Goal: Task Accomplishment & Management: Use online tool/utility

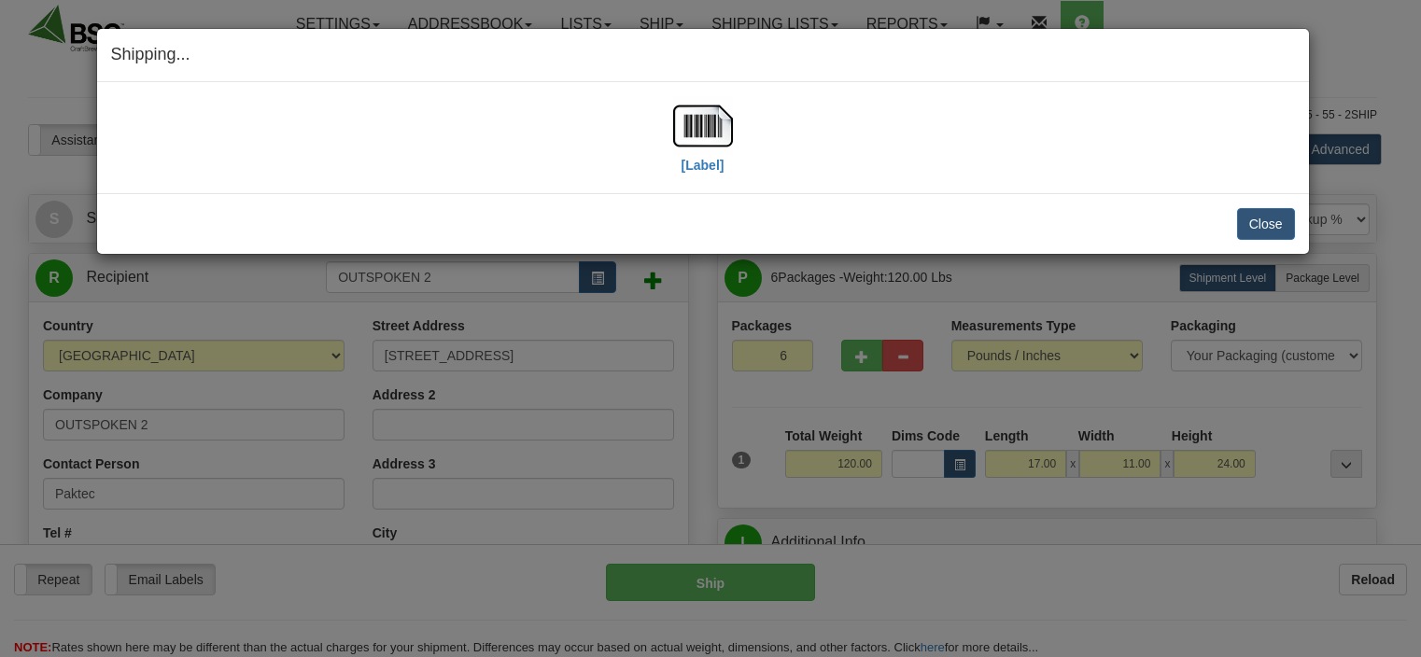
select select "CA"
select select "ON"
select select "0"
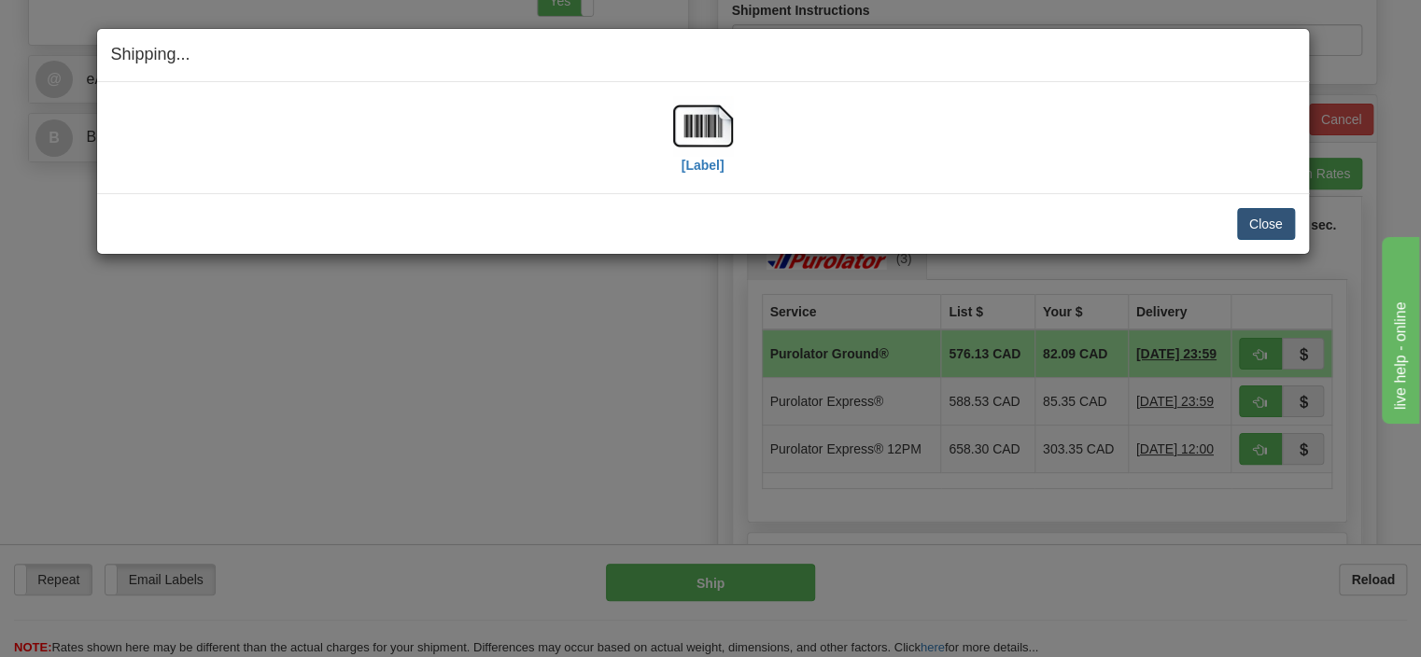
scroll to position [788, 0]
click at [1270, 224] on button "Close" at bounding box center [1266, 224] width 58 height 32
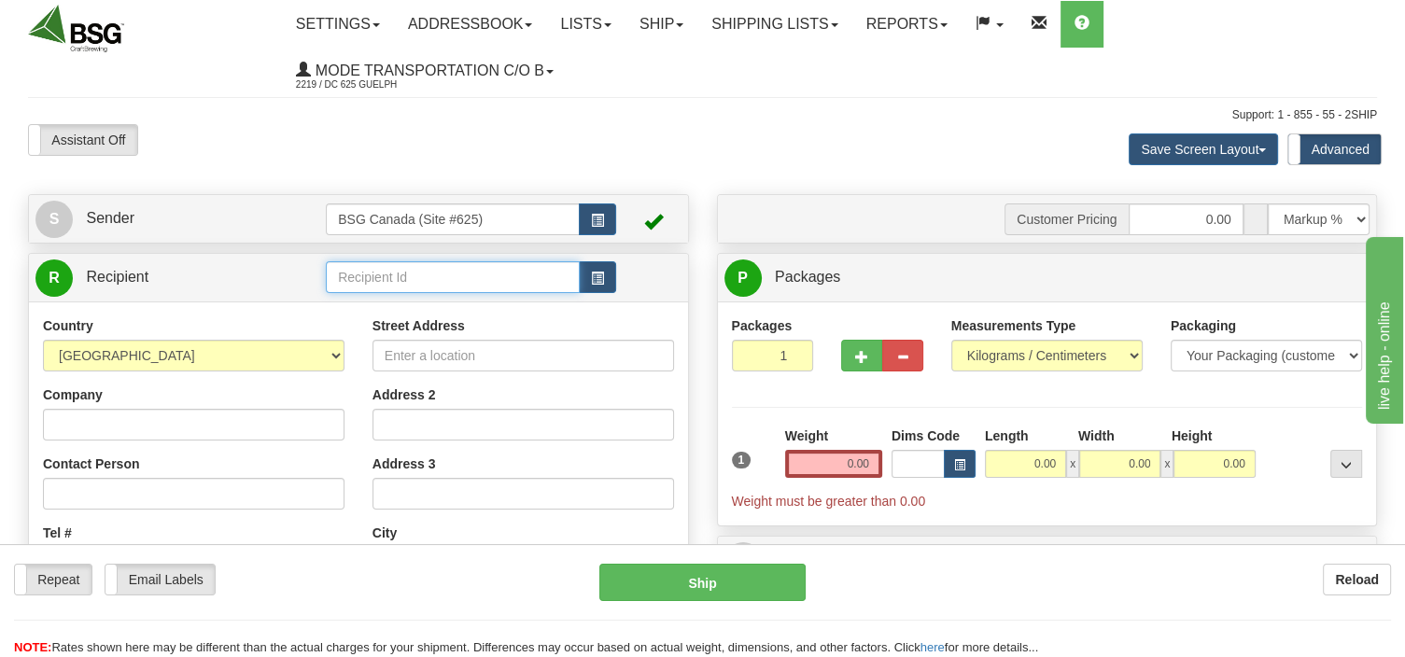
click at [381, 275] on input "text" at bounding box center [453, 277] width 254 height 32
click at [382, 308] on div "KILTER BREWING" at bounding box center [449, 307] width 236 height 21
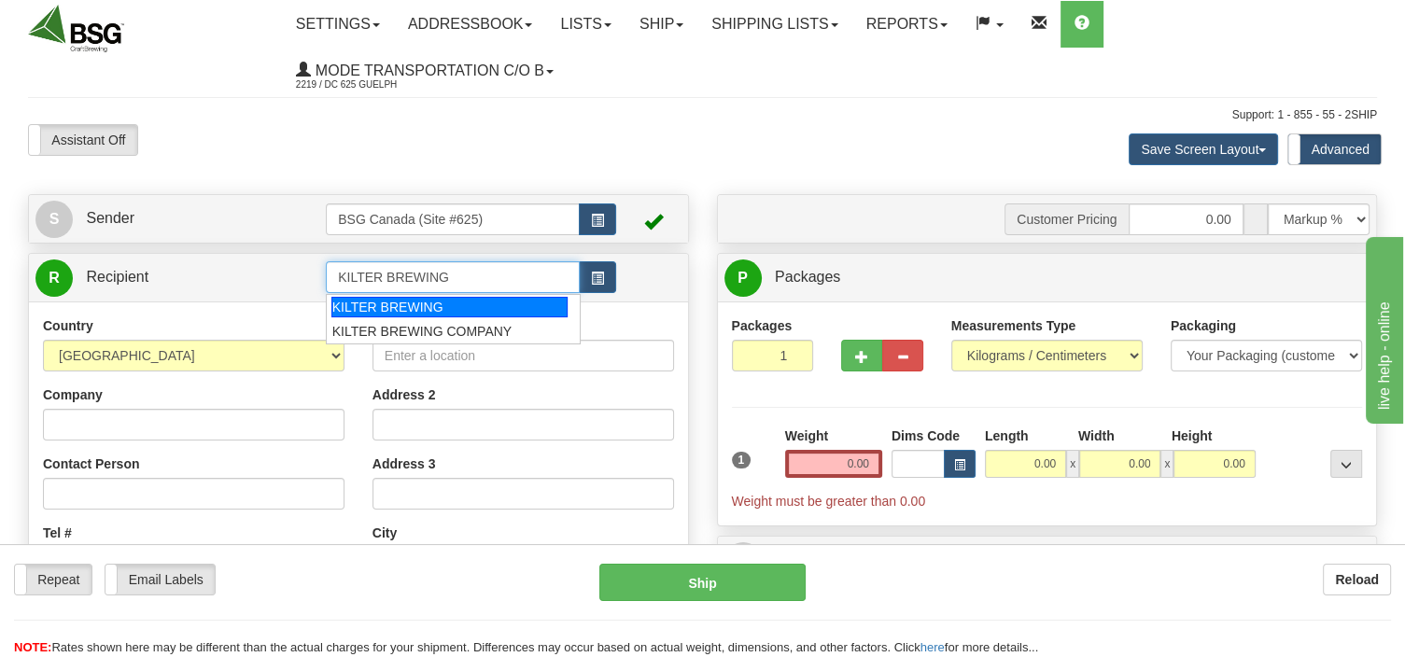
type input "KILTER BREWING"
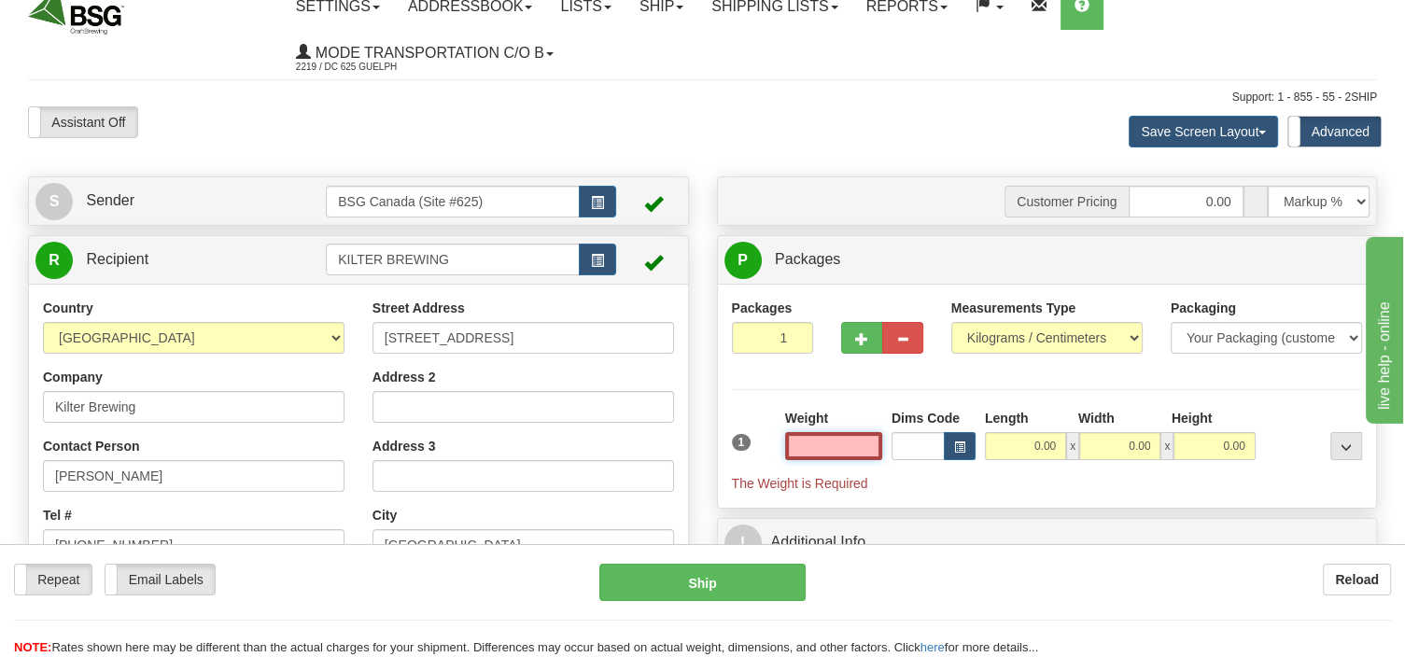
scroll to position [98, 0]
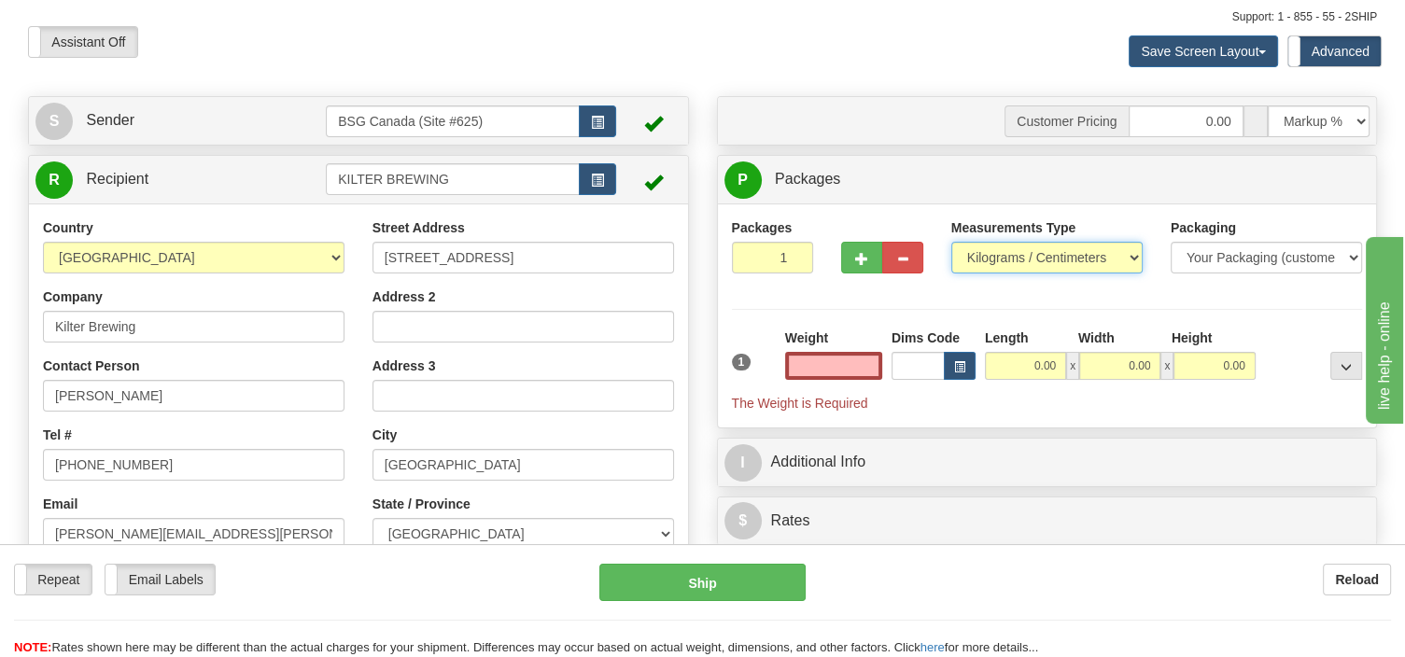
type input "0.00"
click at [951, 242] on select "Pounds / Inches Kilograms / Centimeters" at bounding box center [1046, 258] width 191 height 32
select select "0"
click option "Pounds / Inches" at bounding box center [0, 0] width 0 height 0
click at [802, 357] on input "0.00" at bounding box center [833, 366] width 97 height 28
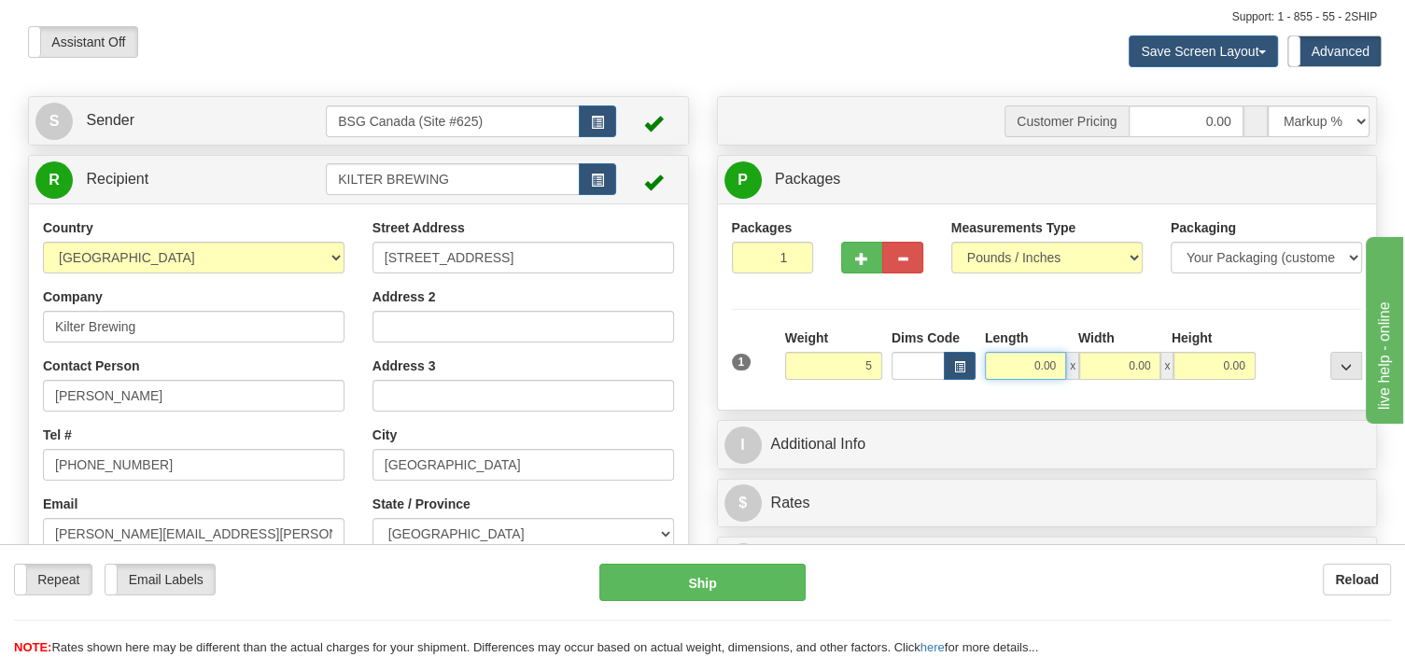
type input "5.00"
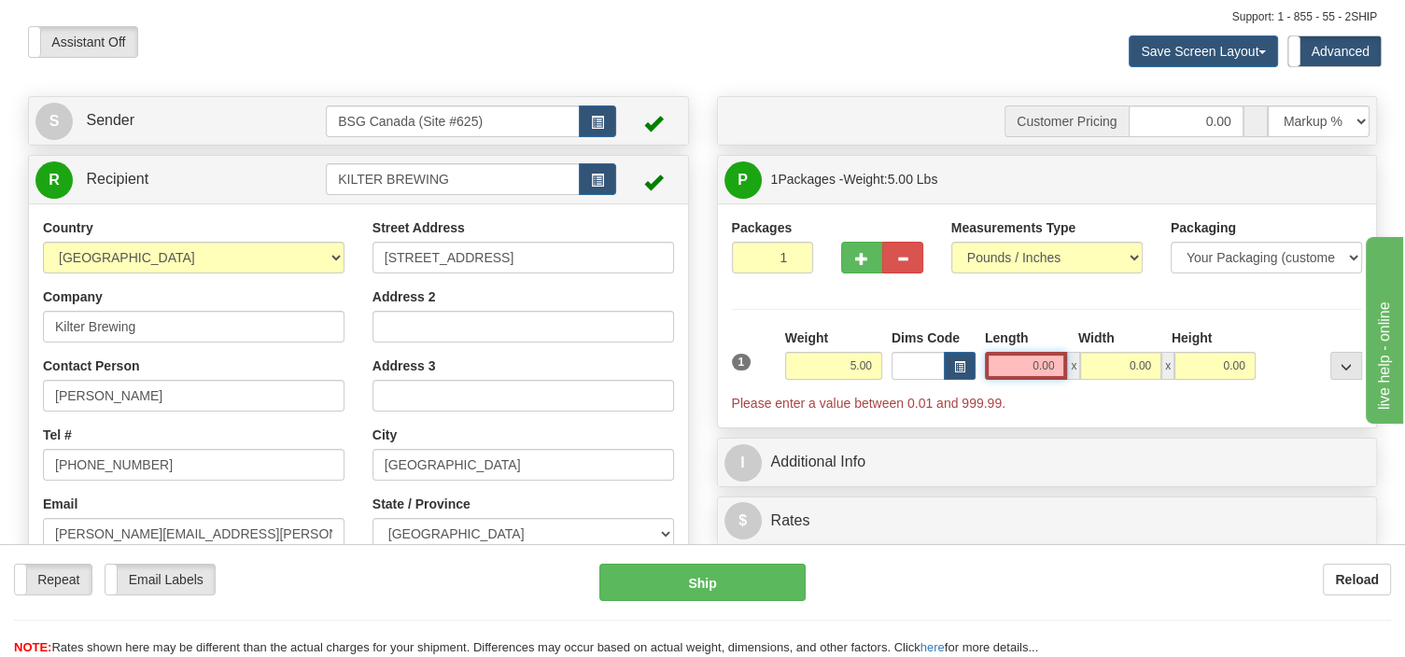
click at [1018, 359] on input "0.00" at bounding box center [1026, 366] width 83 height 28
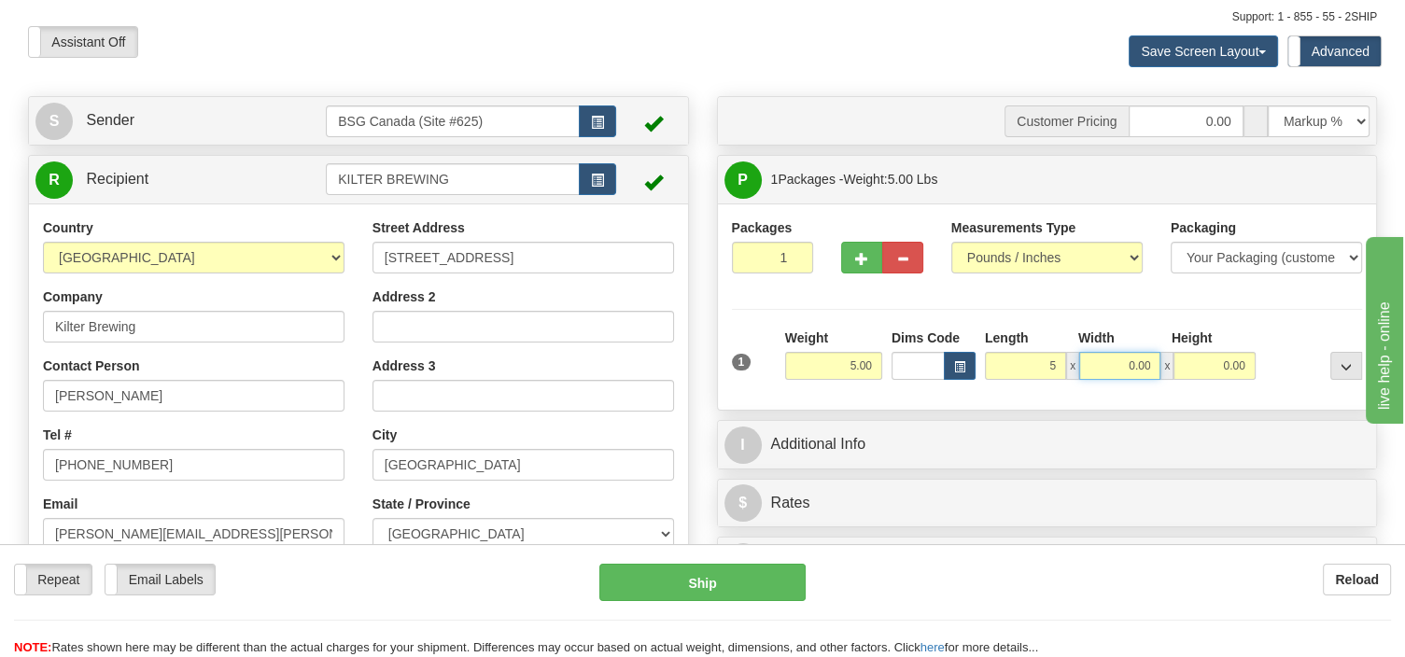
type input "5.00"
click at [1100, 370] on input "0.00" at bounding box center [1119, 366] width 81 height 28
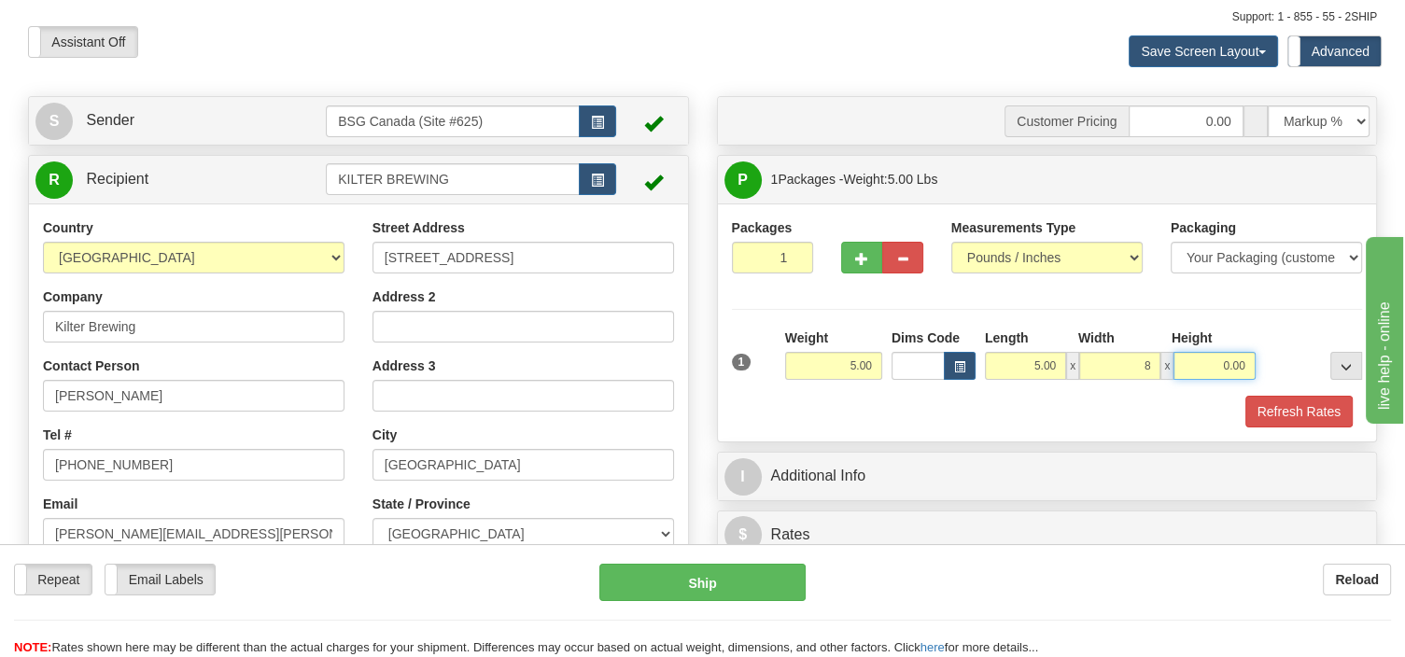
type input "8.00"
click at [1202, 358] on input "0.00" at bounding box center [1213, 366] width 81 height 28
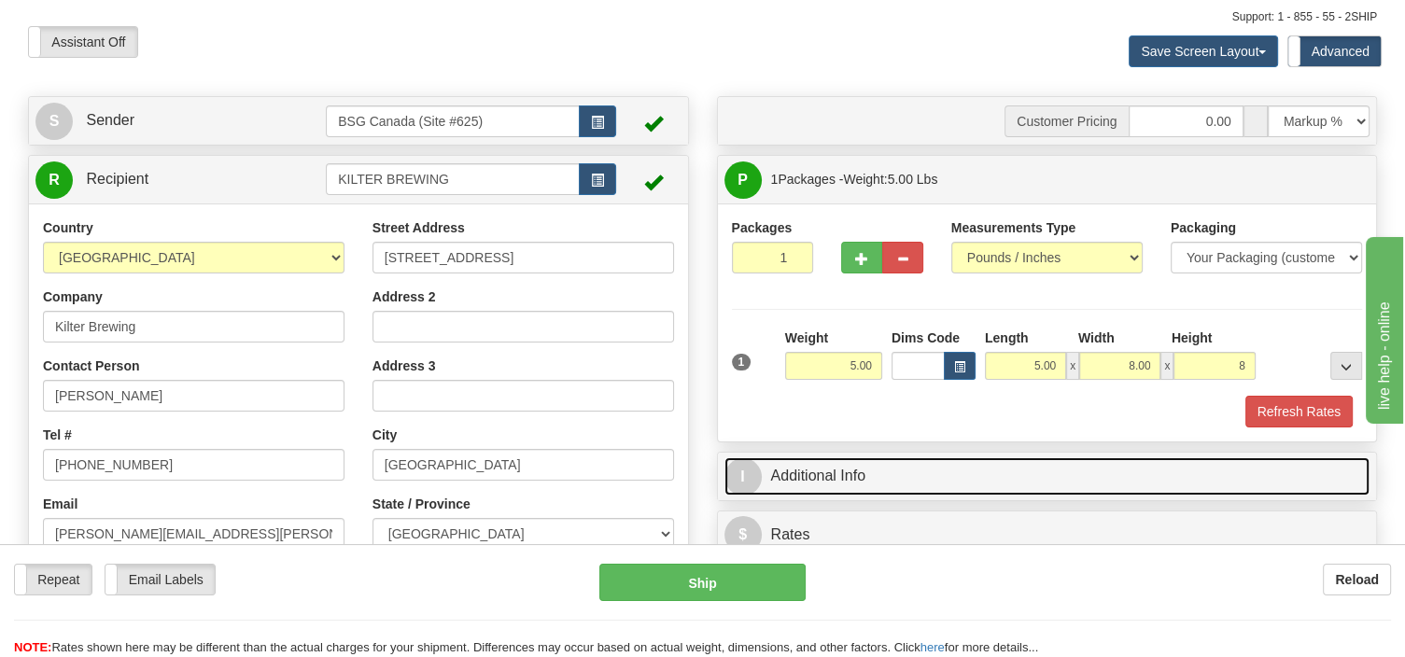
type input "8.00"
click at [840, 468] on link "I Additional Info" at bounding box center [1047, 476] width 646 height 38
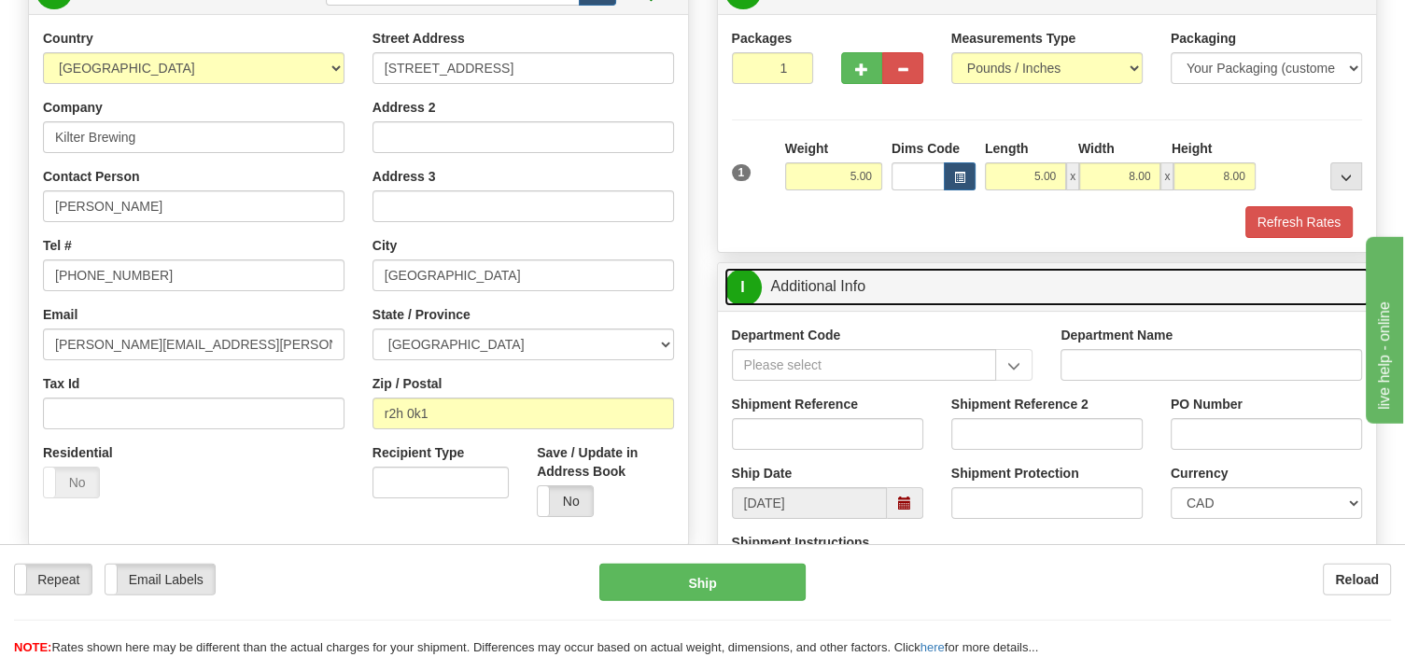
scroll to position [295, 0]
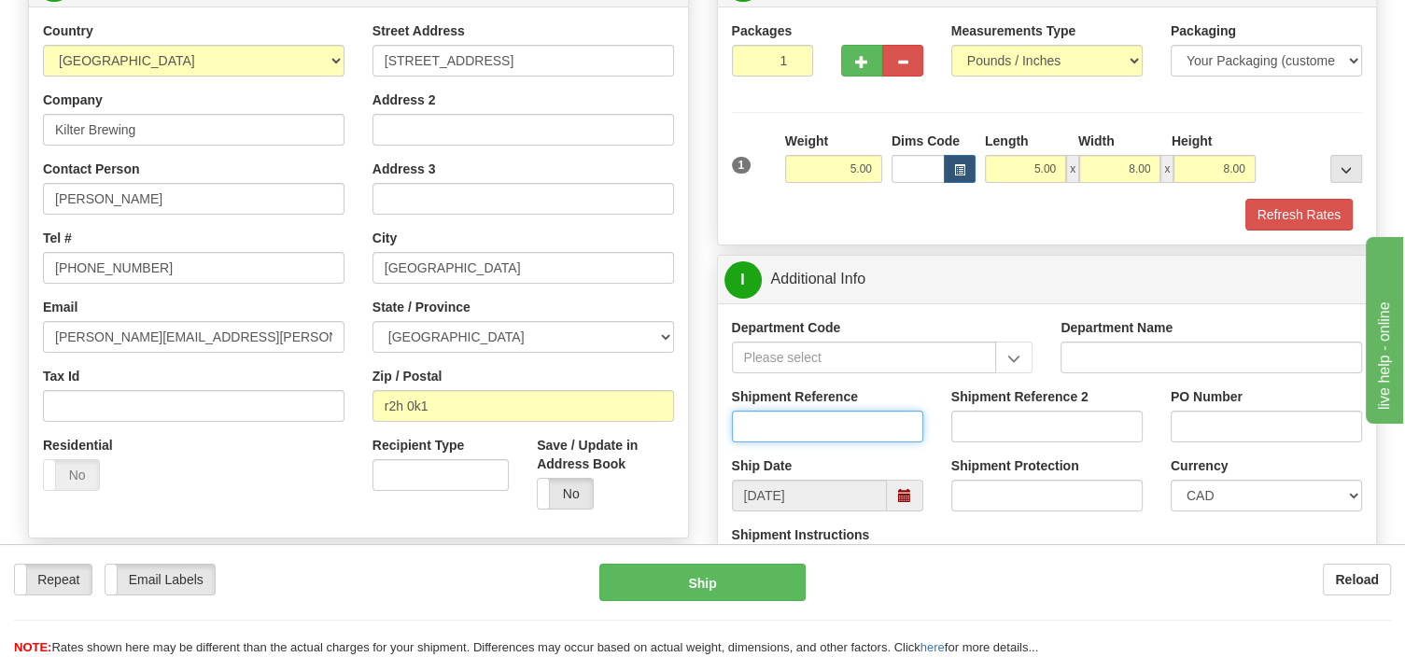
click at [795, 434] on input "Shipment Reference" at bounding box center [827, 427] width 191 height 32
type input "SO170-150275"
click at [1287, 219] on button "Refresh Rates" at bounding box center [1298, 215] width 107 height 32
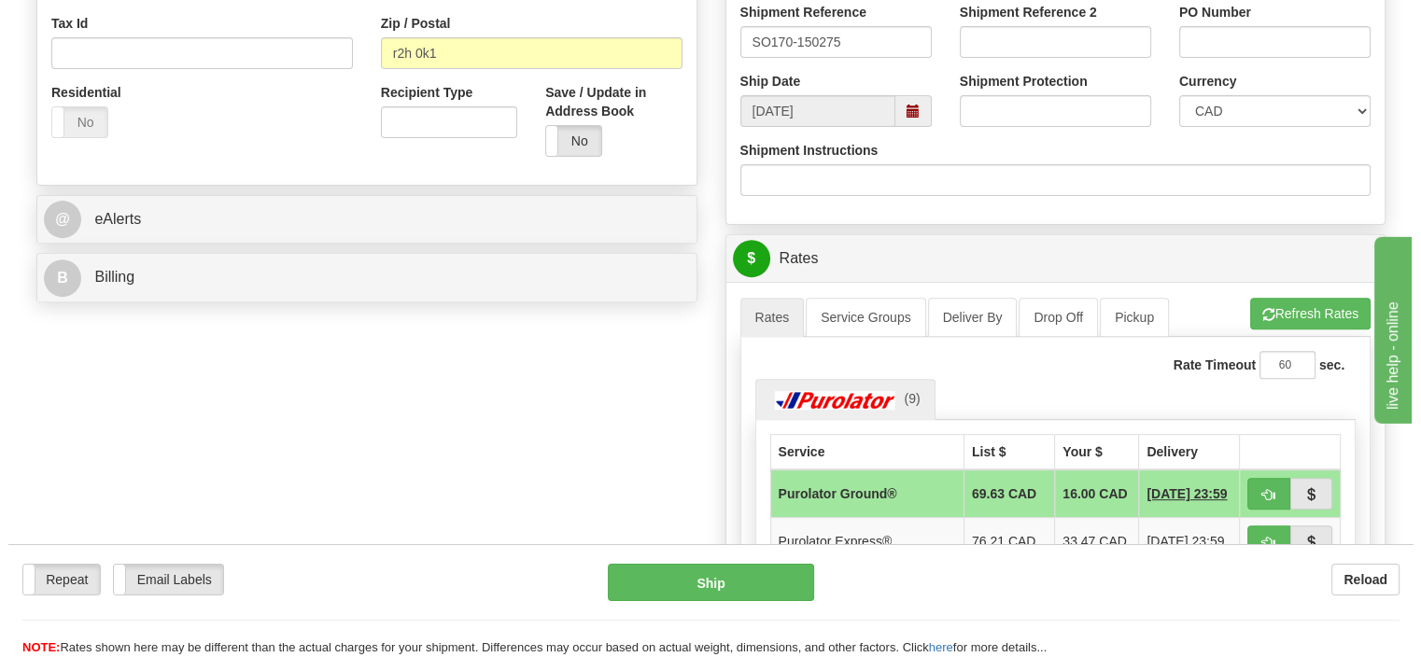
scroll to position [690, 0]
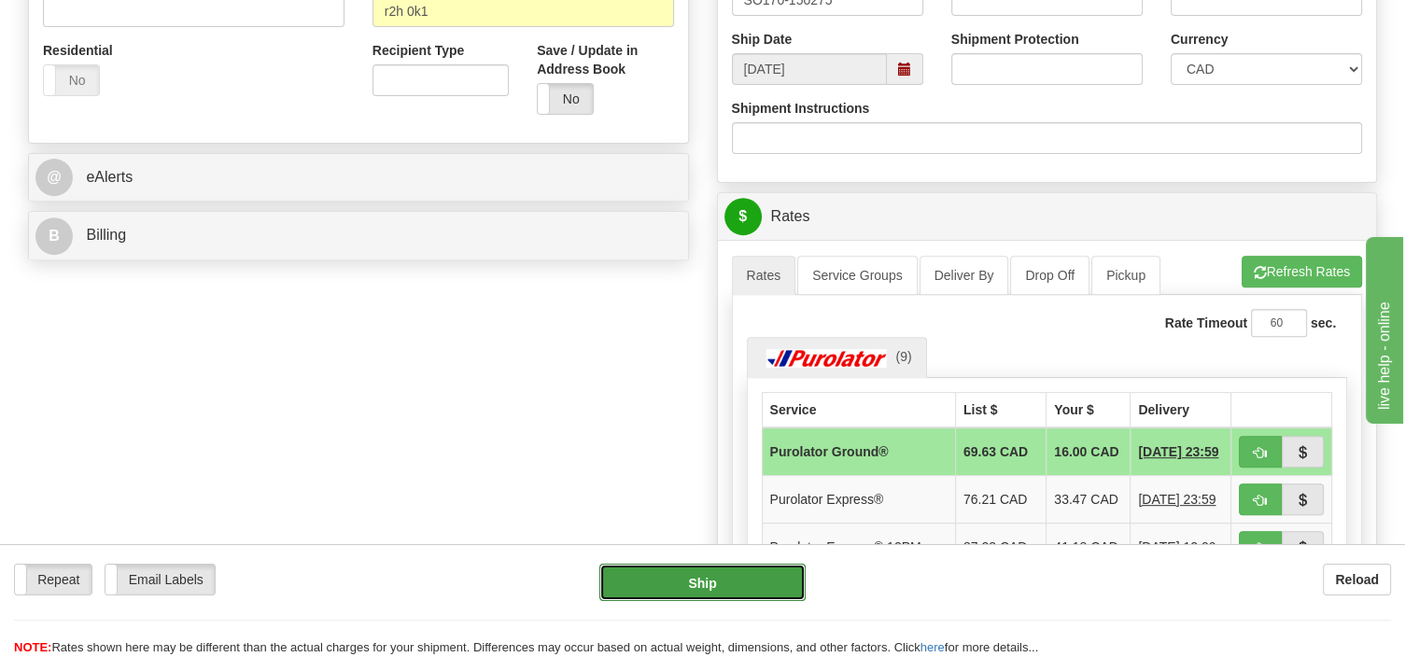
click at [759, 582] on button "Ship" at bounding box center [702, 582] width 206 height 37
type input "260"
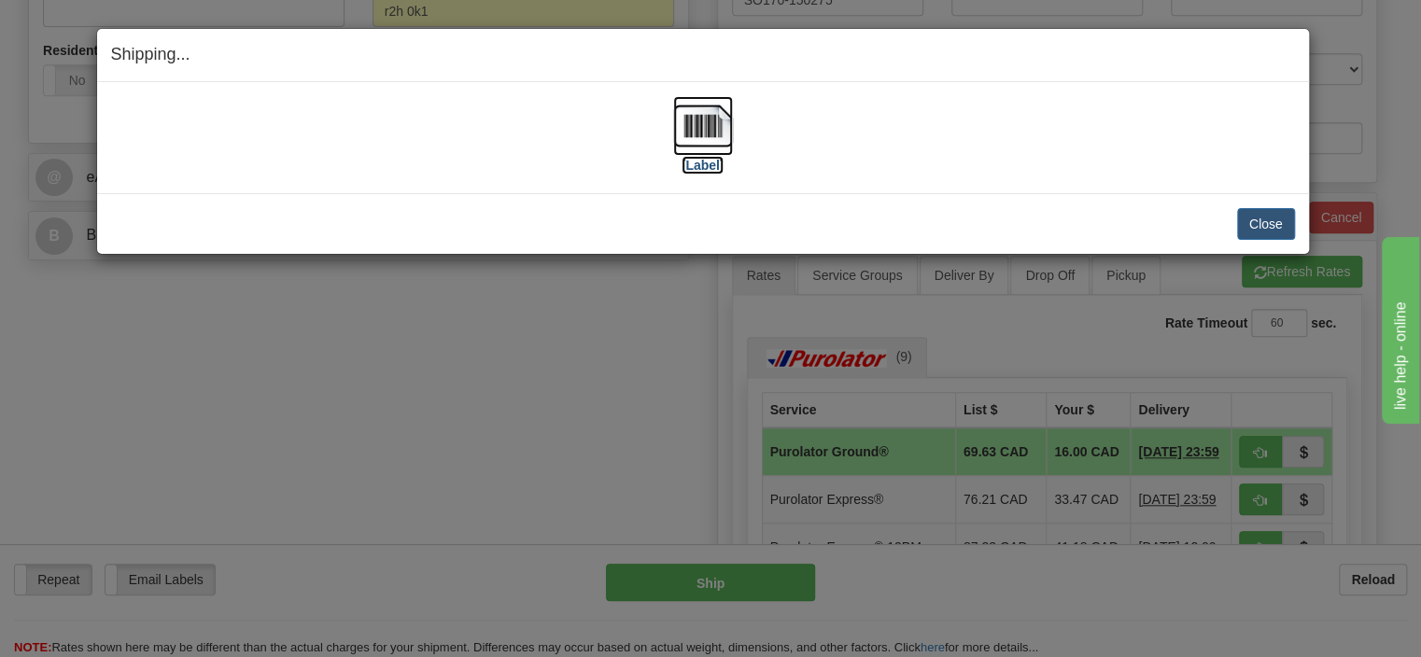
click at [714, 136] on img at bounding box center [703, 126] width 60 height 60
